Goal: Use online tool/utility: Utilize a website feature to perform a specific function

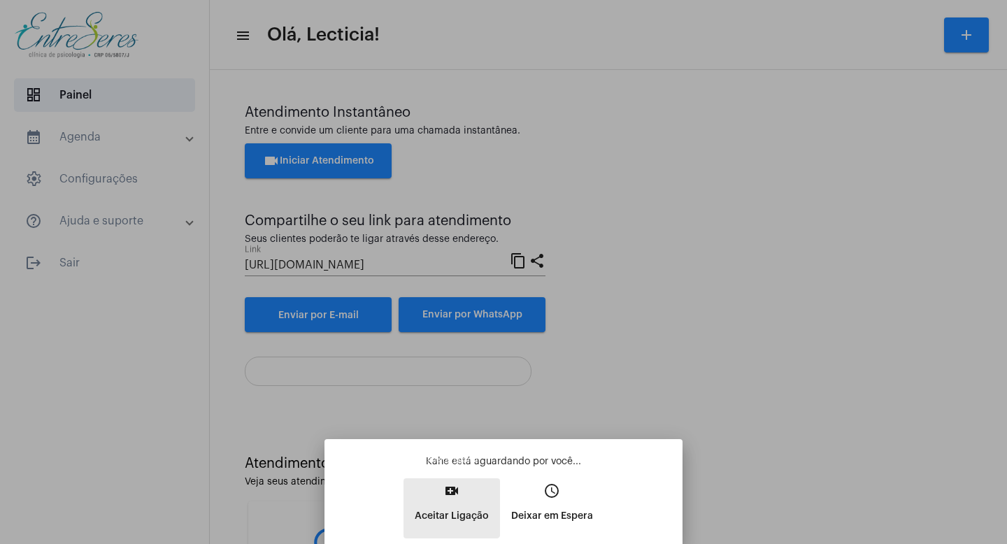
click at [451, 495] on mat-icon "video_call" at bounding box center [452, 491] width 17 height 17
